Goal: Information Seeking & Learning: Learn about a topic

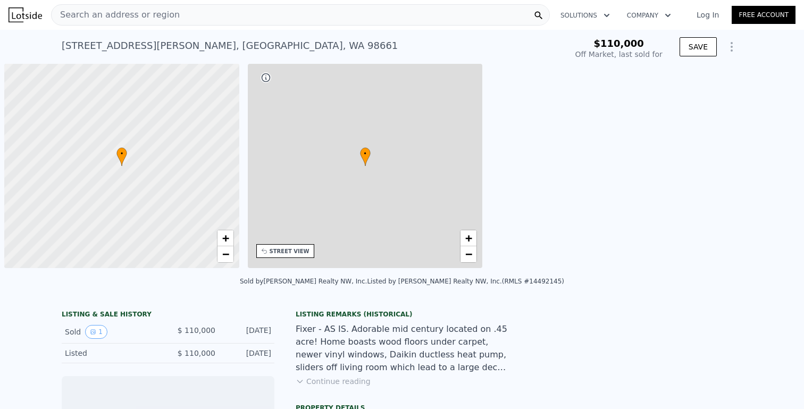
scroll to position [0, 4]
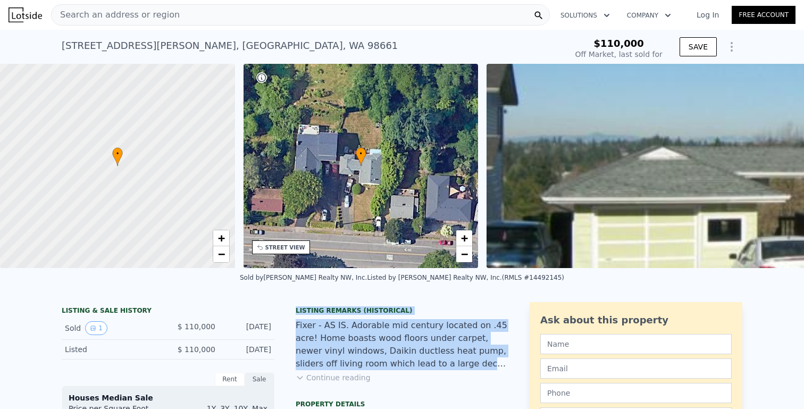
drag, startPoint x: 294, startPoint y: 310, endPoint x: 504, endPoint y: 364, distance: 217.3
drag, startPoint x: 503, startPoint y: 364, endPoint x: 296, endPoint y: 312, distance: 213.5
click at [296, 312] on div "Listing Remarks (Historical) Fixer - AS IS. Adorable mid century located on .45…" at bounding box center [402, 350] width 213 height 89
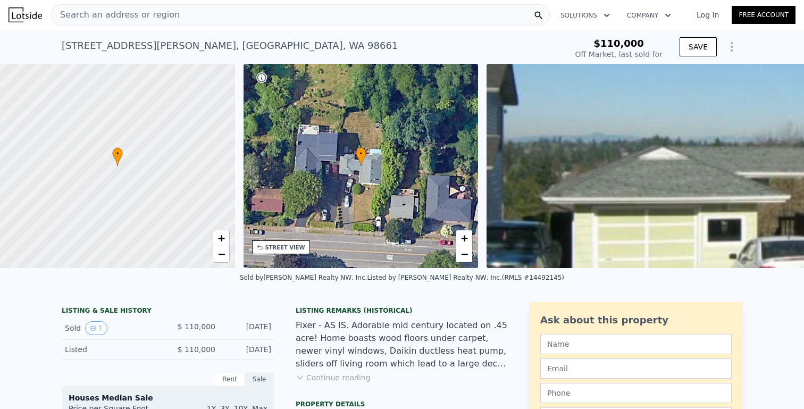
click at [296, 310] on div "Listing Remarks (Historical)" at bounding box center [402, 310] width 213 height 9
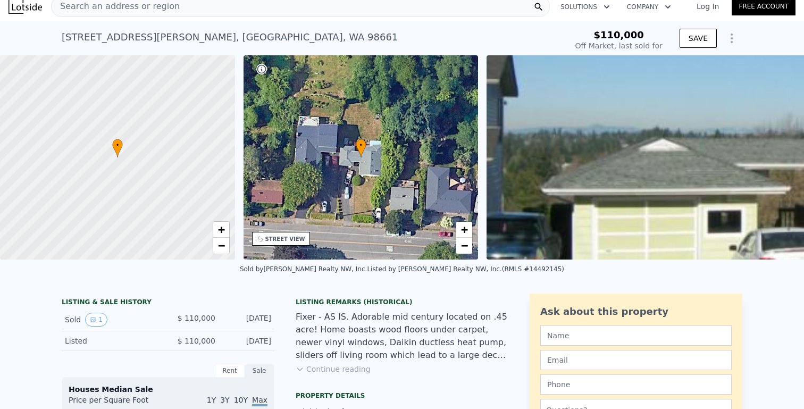
scroll to position [0, 0]
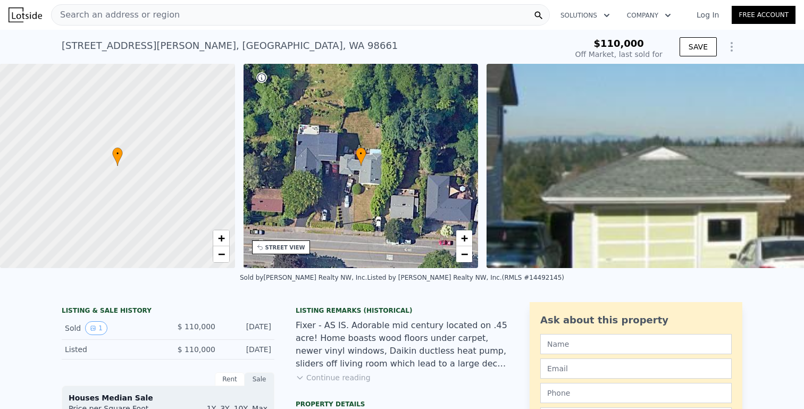
type input "$ 400,000"
type input "$ 252,003"
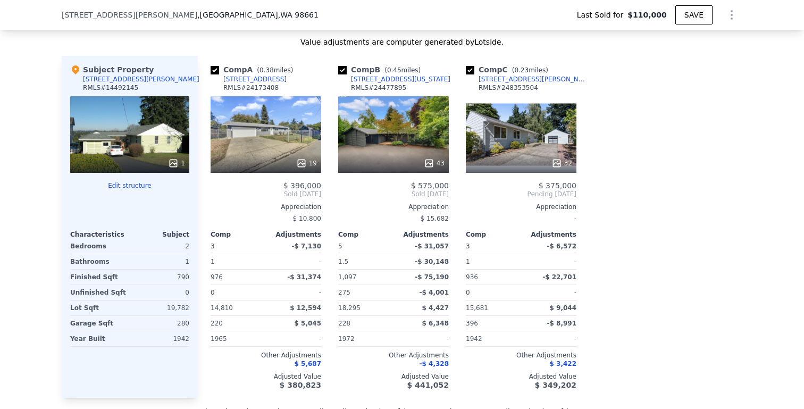
scroll to position [1127, 0]
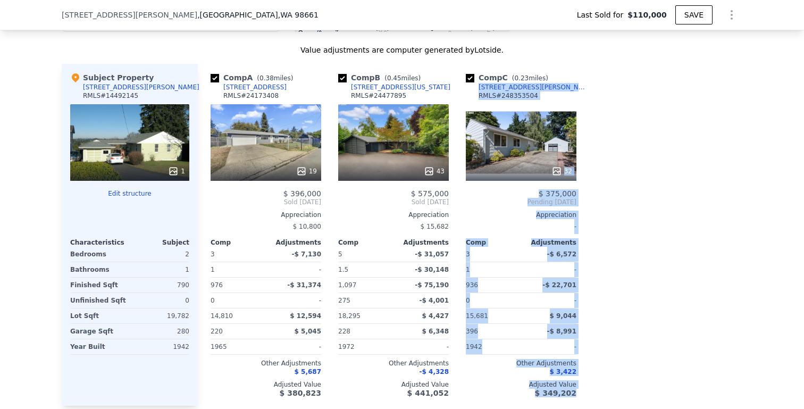
drag, startPoint x: 607, startPoint y: 88, endPoint x: 474, endPoint y: 88, distance: 132.4
click at [474, 88] on div "Comp A ( 0.38 miles) [STREET_ADDRESS] # 24173408 19 $ 396,000 Sold [DATE] Appre…" at bounding box center [470, 235] width 545 height 342
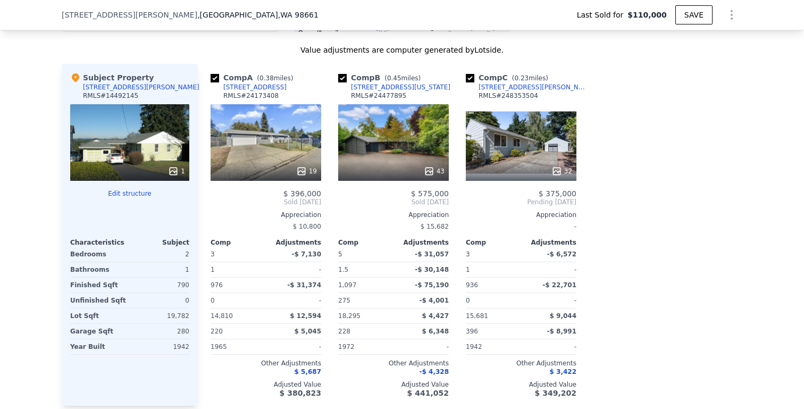
click at [644, 90] on div "Comp A ( 0.38 miles) [STREET_ADDRESS] # 24173408 19 $ 396,000 Sold [DATE] Appre…" at bounding box center [470, 235] width 545 height 342
drag, startPoint x: 573, startPoint y: 89, endPoint x: 611, endPoint y: 90, distance: 37.8
click at [605, 90] on div "Comp A ( 0.38 miles) [STREET_ADDRESS] # 24173408 19 $ 396,000 Sold [DATE] Appre…" at bounding box center [470, 235] width 545 height 342
click at [640, 143] on div "Comp A ( 0.38 miles) [STREET_ADDRESS] # 24173408 19 $ 396,000 Sold [DATE] Appre…" at bounding box center [470, 235] width 545 height 342
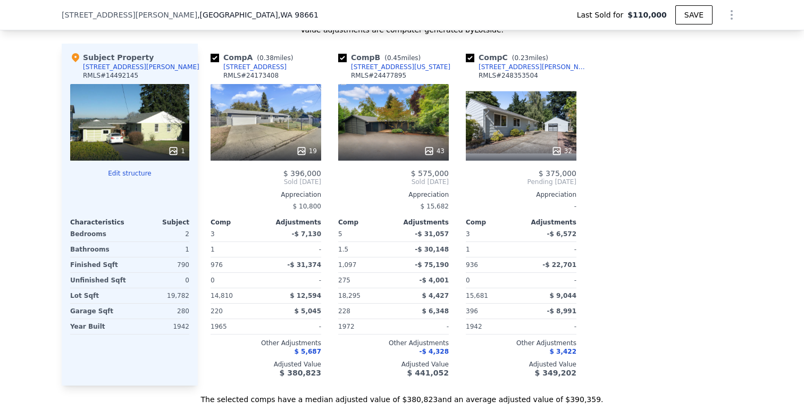
scroll to position [1149, 0]
